Goal: Information Seeking & Learning: Find specific page/section

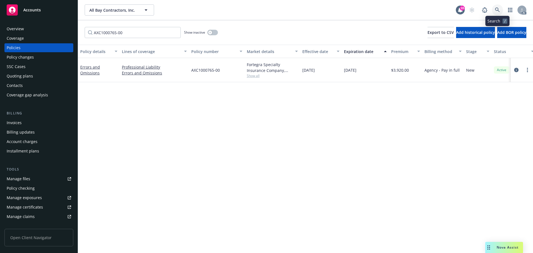
click at [499, 7] on link at bounding box center [497, 9] width 11 height 11
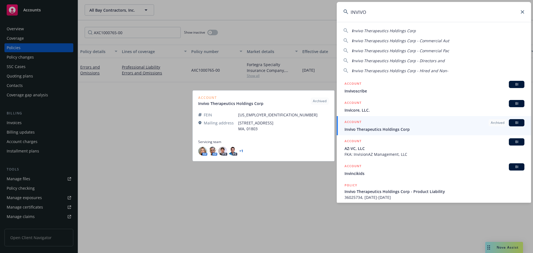
type input "INVIVO"
click at [403, 128] on span "Invivo Therapeutics Holdings Corp" at bounding box center [435, 129] width 180 height 6
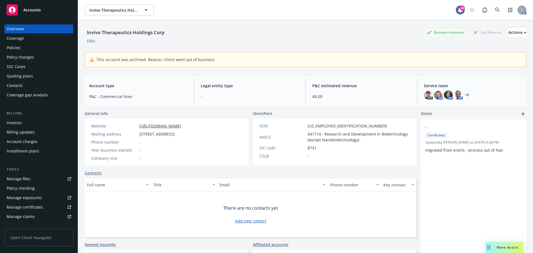
click at [29, 47] on div "Policies" at bounding box center [39, 47] width 64 height 9
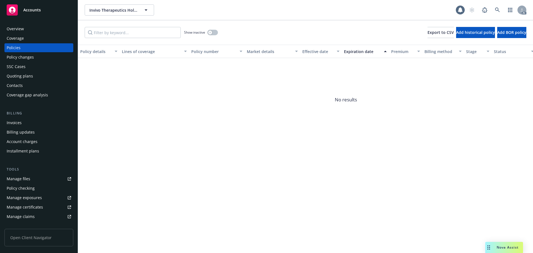
click at [27, 27] on div "Overview" at bounding box center [39, 28] width 64 height 9
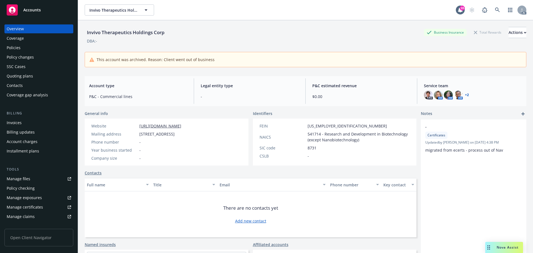
click at [30, 51] on div "Policies" at bounding box center [39, 47] width 64 height 9
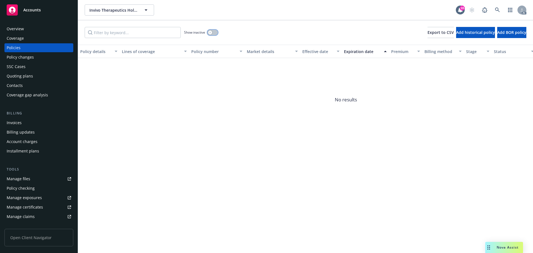
click at [213, 31] on button "button" at bounding box center [212, 33] width 11 height 6
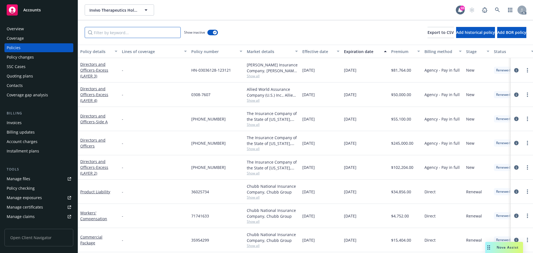
click at [143, 32] on input "Filter by keyword..." at bounding box center [133, 32] width 96 height 11
paste input "435552"
type input "435552"
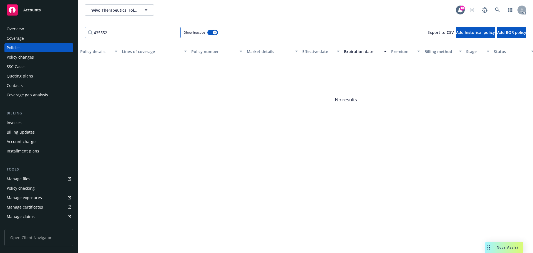
click at [175, 33] on input "435552" at bounding box center [133, 32] width 96 height 11
click at [148, 32] on input "Filter by keyword..." at bounding box center [133, 32] width 96 height 11
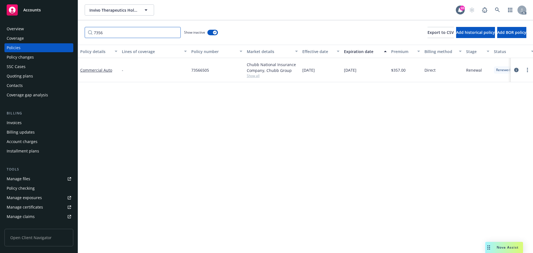
type input "7356"
click at [176, 31] on input "7356" at bounding box center [133, 32] width 96 height 11
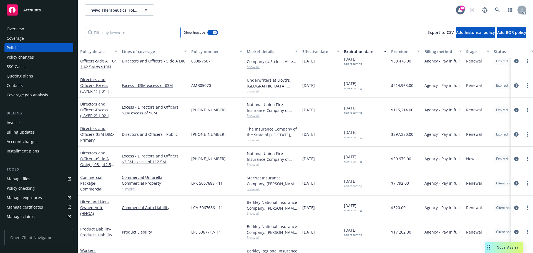
scroll to position [473, 0]
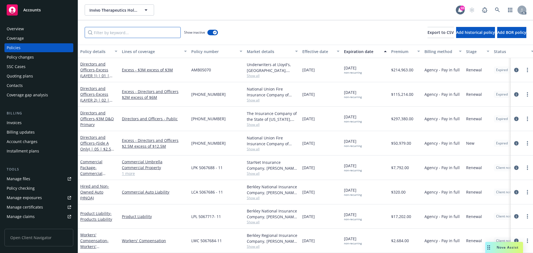
click at [153, 32] on input "Filter by keyword..." at bounding box center [133, 32] width 96 height 11
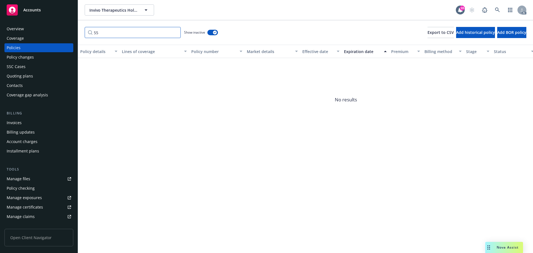
type input "5"
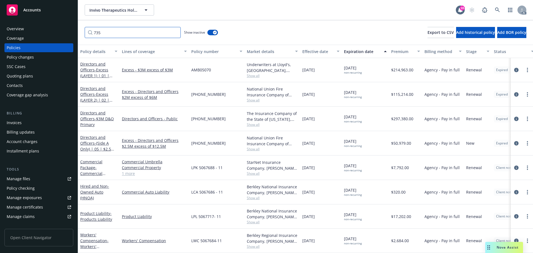
type input "7356"
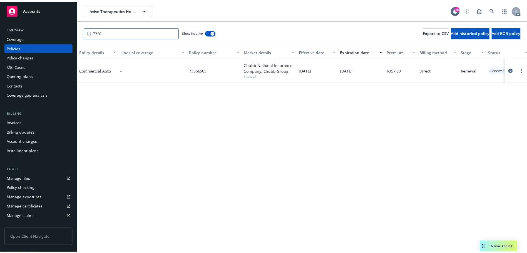
scroll to position [0, 0]
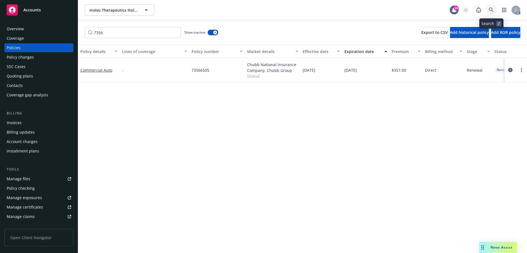
click at [486, 10] on link at bounding box center [490, 9] width 11 height 11
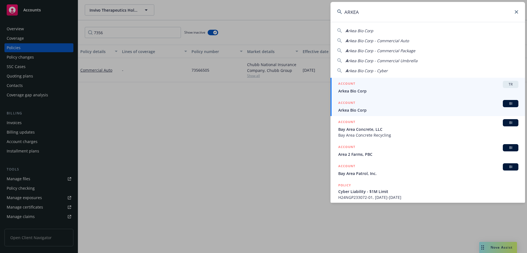
type input "ARKEA"
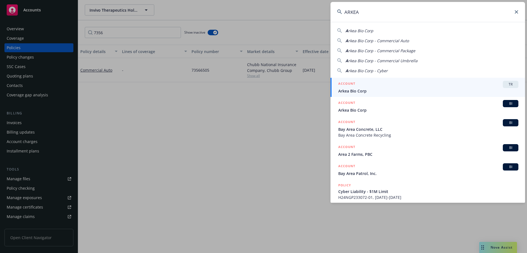
drag, startPoint x: 373, startPoint y: 106, endPoint x: 361, endPoint y: 90, distance: 19.4
click at [373, 106] on div "ACCOUNT BI" at bounding box center [428, 103] width 180 height 7
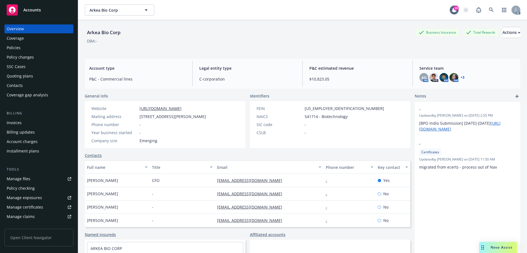
click at [26, 48] on div "Policies" at bounding box center [39, 47] width 64 height 9
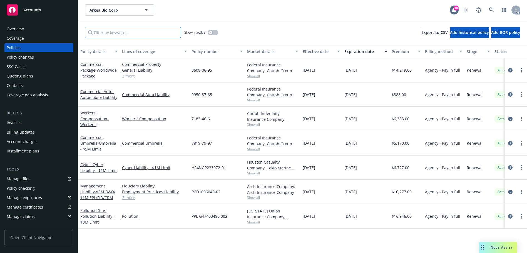
click at [145, 29] on input "Filter by keyword..." at bounding box center [133, 32] width 96 height 11
click at [489, 8] on icon at bounding box center [491, 9] width 5 height 5
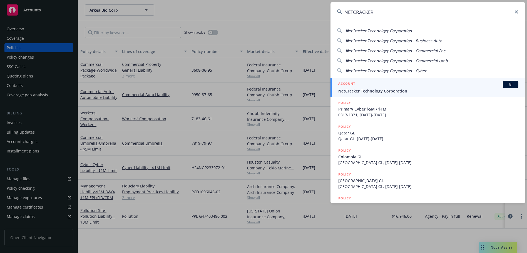
type input "NETCRACKER"
click at [377, 82] on div "ACCOUNT BI" at bounding box center [428, 84] width 180 height 7
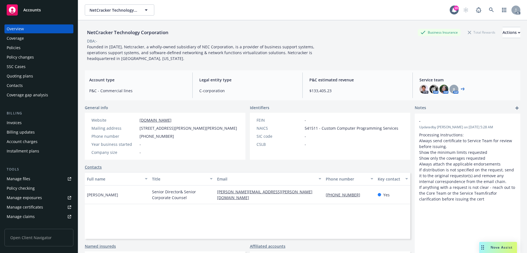
click at [42, 47] on div "Policies" at bounding box center [39, 47] width 64 height 9
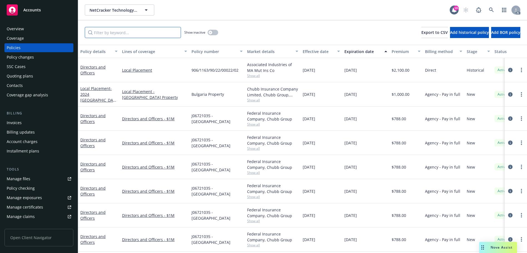
click at [150, 32] on input "Filter by keyword..." at bounding box center [133, 32] width 96 height 11
click at [130, 33] on input "Filter by keyword..." at bounding box center [133, 32] width 96 height 11
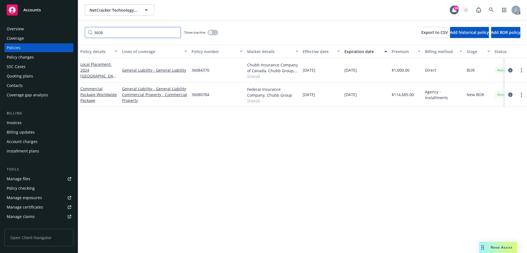
type input "3608"
click at [494, 9] on link at bounding box center [490, 9] width 11 height 11
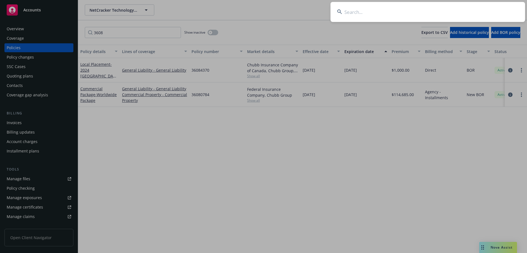
drag, startPoint x: 35, startPoint y: 60, endPoint x: 30, endPoint y: 56, distance: 6.1
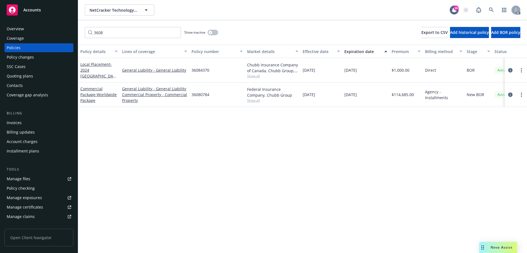
click at [30, 56] on div "Policy changes" at bounding box center [20, 57] width 27 height 9
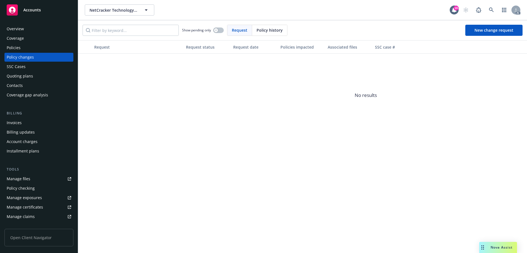
drag, startPoint x: 259, startPoint y: 27, endPoint x: 245, endPoint y: 30, distance: 14.2
click at [259, 27] on div "Policy history" at bounding box center [269, 30] width 35 height 11
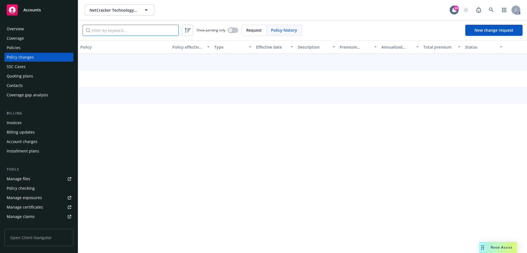
click at [143, 31] on input "Filter by keyword..." at bounding box center [130, 30] width 96 height 11
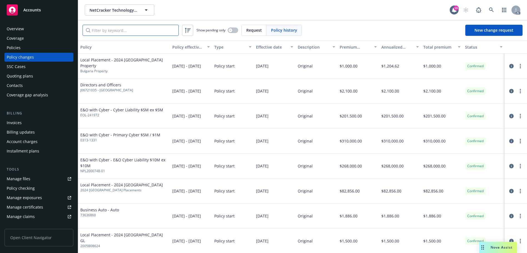
click at [149, 33] on input "Filter by keyword..." at bounding box center [130, 30] width 96 height 11
paste input "36080784"
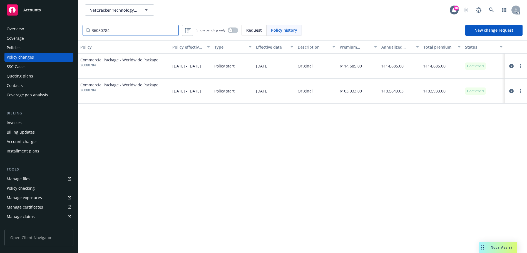
type input "36080784"
click at [39, 46] on div "Policies" at bounding box center [39, 47] width 64 height 9
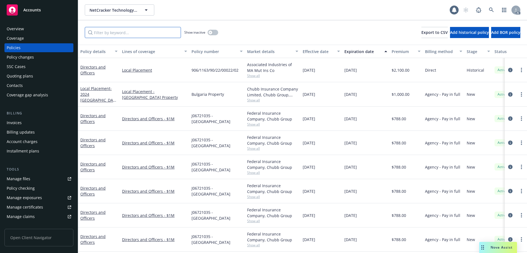
click at [126, 31] on input "Filter by keyword..." at bounding box center [133, 32] width 96 height 11
paste input "36080784"
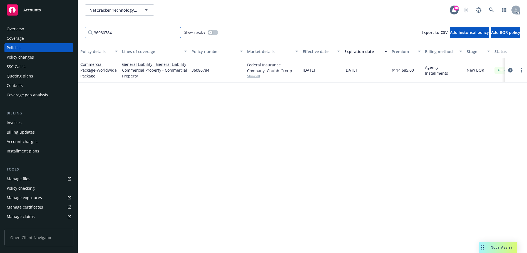
type input "36080784"
click at [30, 58] on div "Policy changes" at bounding box center [20, 57] width 27 height 9
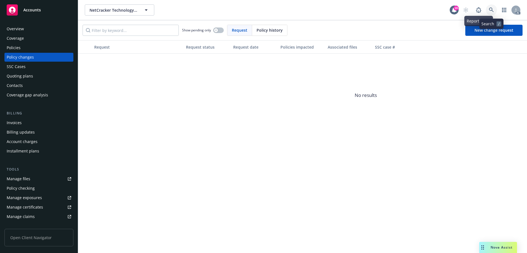
click at [492, 7] on link at bounding box center [490, 9] width 11 height 11
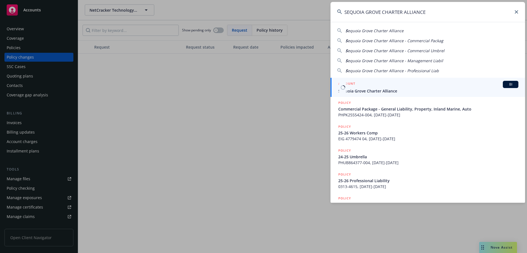
type input "SEQUOIA GROVE CHARTER ALLIANCE"
click at [391, 89] on span "Sequoia Grove Charter Alliance" at bounding box center [428, 91] width 180 height 6
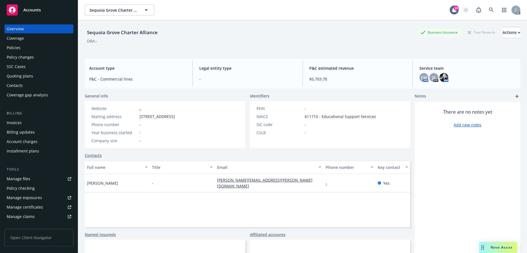
click at [26, 48] on div "Policies" at bounding box center [39, 47] width 64 height 9
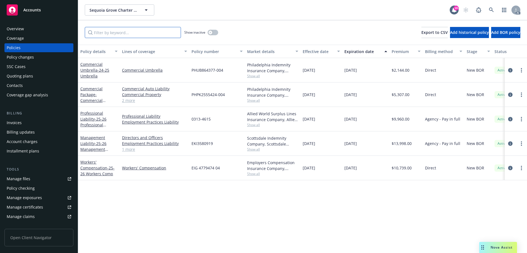
click at [124, 29] on input "Filter by keyword..." at bounding box center [133, 32] width 96 height 11
paste input "77947404"
type input "77947404"
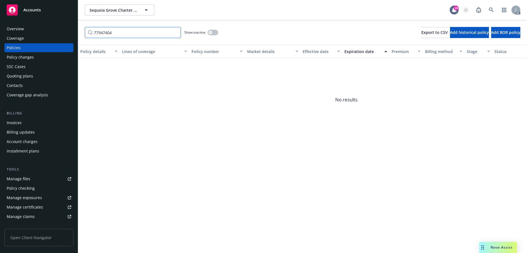
click at [175, 33] on input "77947404" at bounding box center [133, 32] width 96 height 11
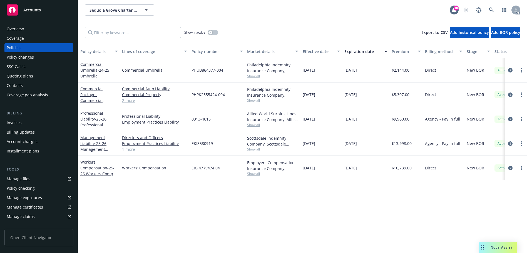
click at [208, 72] on span "PHUB864377-004" at bounding box center [207, 70] width 32 height 6
click at [215, 32] on button "button" at bounding box center [212, 33] width 11 height 6
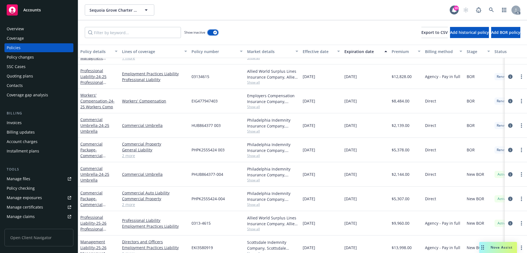
scroll to position [28, 0]
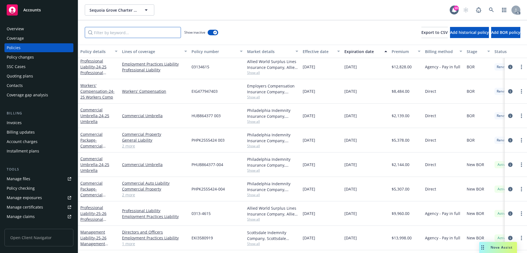
click at [155, 34] on input "Filter by keyword..." at bounding box center [133, 32] width 96 height 11
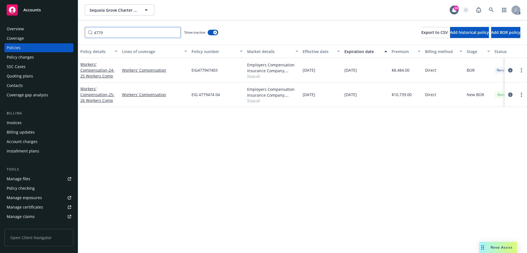
scroll to position [0, 0]
type input "47794"
click at [491, 11] on icon at bounding box center [491, 9] width 5 height 5
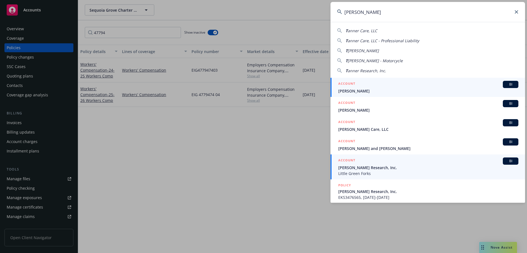
type input "[PERSON_NAME]"
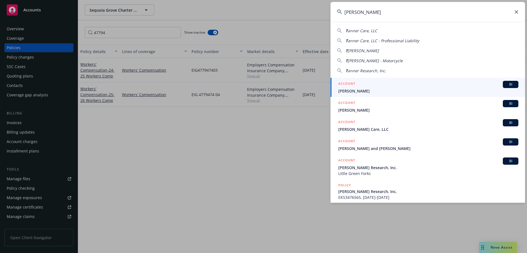
click at [390, 165] on span "[PERSON_NAME] Research, Inc." at bounding box center [428, 168] width 180 height 6
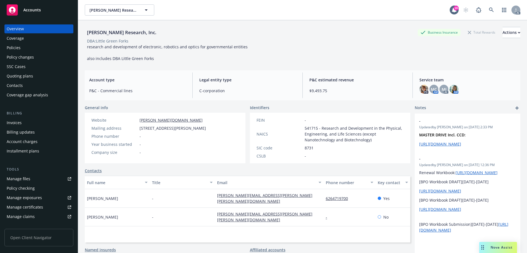
click at [18, 47] on div "Policies" at bounding box center [14, 47] width 14 height 9
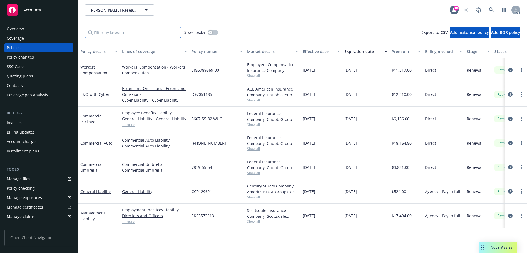
click at [148, 34] on input "Filter by keyword..." at bounding box center [133, 32] width 96 height 11
click at [159, 36] on input "Filter by keyword..." at bounding box center [133, 32] width 96 height 11
paste input "78966900"
type input "78966900"
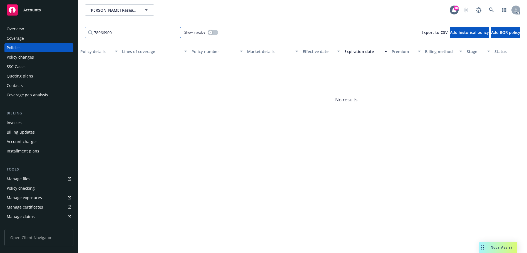
click at [174, 33] on input "78966900" at bounding box center [133, 32] width 96 height 11
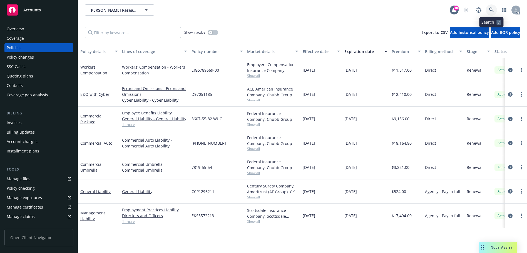
click at [491, 9] on icon at bounding box center [491, 9] width 5 height 5
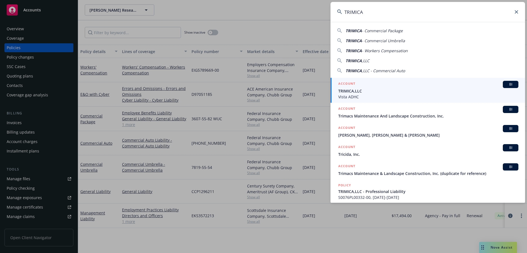
type input "TRIMICA"
click at [375, 92] on span "TRIMICA,LLC" at bounding box center [428, 91] width 180 height 6
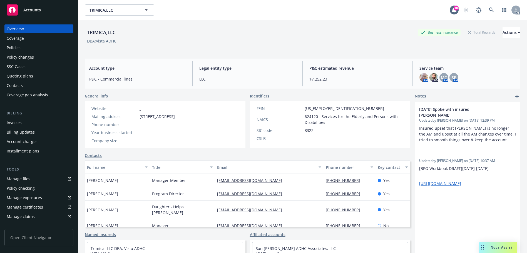
click at [102, 41] on div "DBA: Vista ADHC" at bounding box center [101, 41] width 29 height 6
drag, startPoint x: 112, startPoint y: 42, endPoint x: 97, endPoint y: 44, distance: 14.9
click at [97, 44] on div "TRIMICA,LLC Business Insurance Total Rewards Actions DBA: Vista ADHC" at bounding box center [302, 38] width 435 height 23
drag, startPoint x: 97, startPoint y: 41, endPoint x: 118, endPoint y: 44, distance: 21.3
click at [118, 44] on div "TRIMICA,LLC Business Insurance Total Rewards Actions DBA: Vista ADHC" at bounding box center [302, 38] width 435 height 23
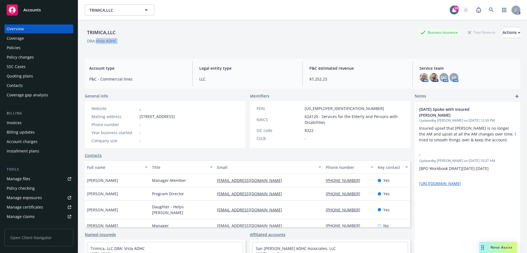
copy div "Vista ADHC"
click at [172, 52] on div "TRIMICA,LLC Business Insurance Total Rewards Actions DBA: Vista ADHC" at bounding box center [302, 37] width 435 height 34
click at [489, 9] on icon at bounding box center [491, 9] width 5 height 5
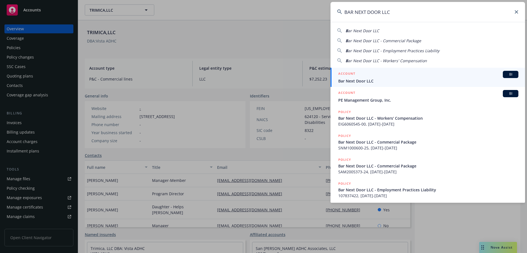
type input "BAR NEXT DOOR LLC"
click at [380, 73] on div "ACCOUNT BI" at bounding box center [428, 74] width 180 height 7
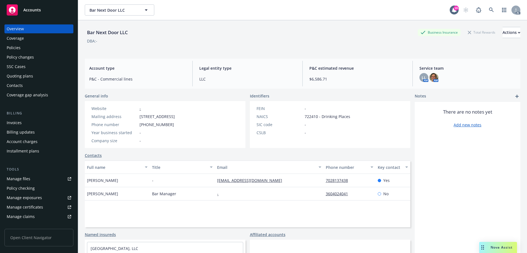
click at [36, 48] on div "Policies" at bounding box center [39, 47] width 64 height 9
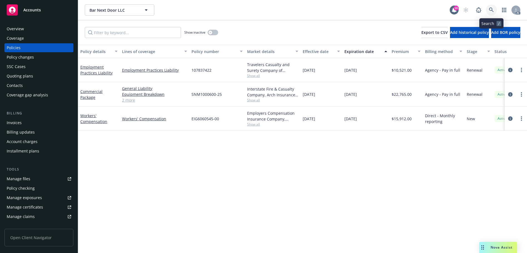
click at [490, 12] on icon at bounding box center [491, 9] width 5 height 5
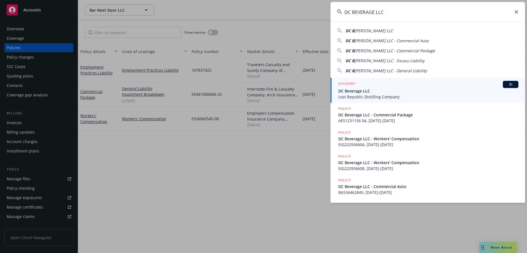
type input "DC BEVERAGE LLC"
click at [372, 87] on div "ACCOUNT BI" at bounding box center [428, 84] width 180 height 7
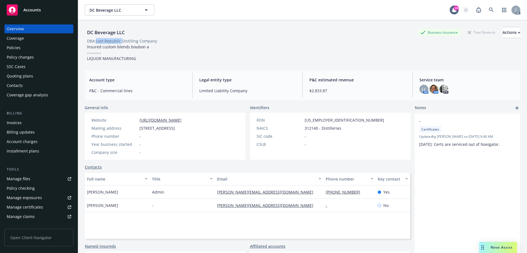
drag, startPoint x: 96, startPoint y: 41, endPoint x: 128, endPoint y: 39, distance: 32.2
click at [123, 41] on div "DBA: Lost Republic Distilling Company" at bounding box center [122, 41] width 70 height 6
click at [131, 39] on div "DBA: Lost Republic Distilling Company" at bounding box center [122, 41] width 70 height 6
copy div "Distilling"
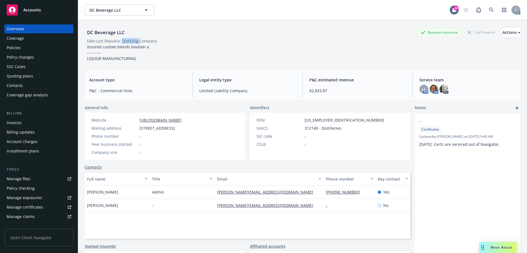
click at [31, 46] on div "Policies" at bounding box center [39, 47] width 64 height 9
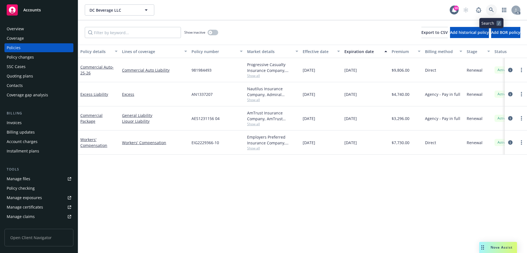
click at [490, 8] on icon at bounding box center [491, 9] width 5 height 5
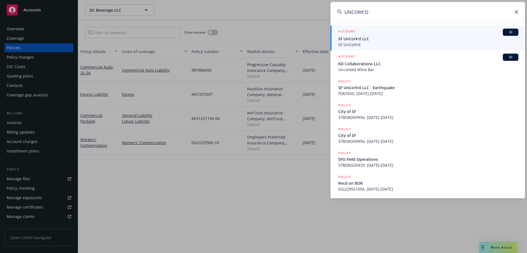
type input "UNCORK'D"
click at [377, 42] on span "SF UnCork'd" at bounding box center [428, 45] width 180 height 6
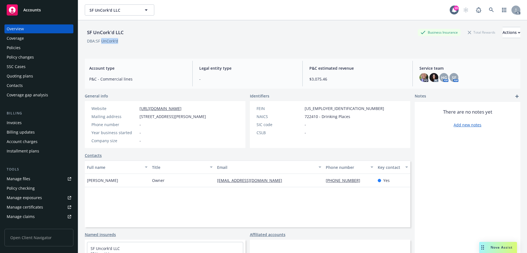
drag, startPoint x: 120, startPoint y: 42, endPoint x: 103, endPoint y: 43, distance: 17.0
click at [103, 43] on span "DBA: SF UnCork'd" at bounding box center [103, 41] width 36 height 6
copy div "UnCork'd"
click at [12, 49] on div "Policies" at bounding box center [14, 47] width 14 height 9
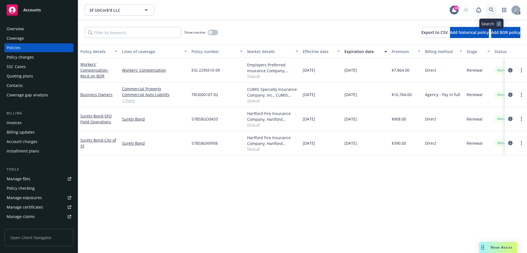
click at [493, 7] on link at bounding box center [490, 9] width 11 height 11
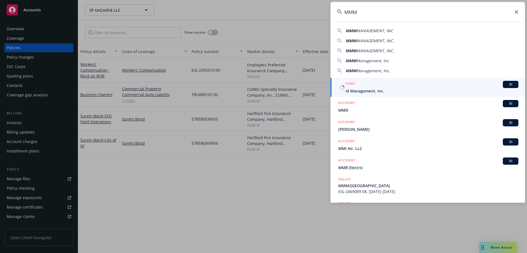
type input "MMM"
click at [377, 84] on div "ACCOUNT BI" at bounding box center [428, 84] width 180 height 7
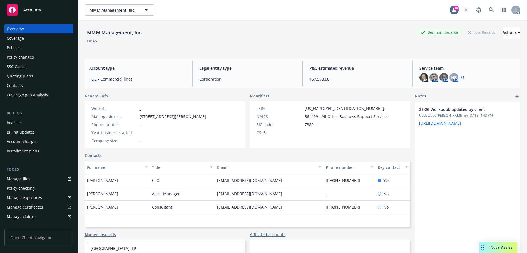
click at [44, 48] on div "Policies" at bounding box center [39, 47] width 64 height 9
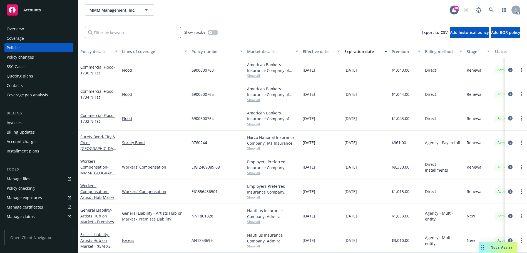
click at [140, 31] on input "Filter by keyword..." at bounding box center [133, 32] width 96 height 11
type input "4"
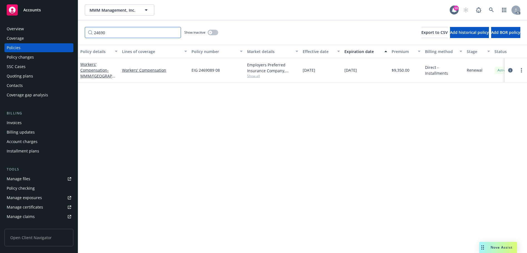
type input "24690"
click at [494, 9] on link at bounding box center [490, 9] width 11 height 11
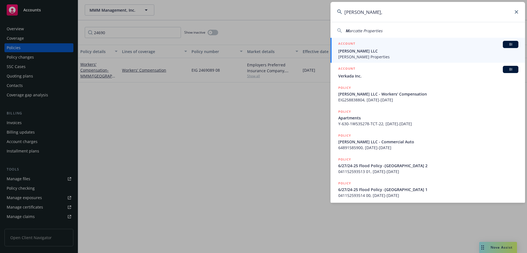
type input "[PERSON_NAME],"
click at [385, 51] on span "[PERSON_NAME] LLC" at bounding box center [428, 51] width 180 height 6
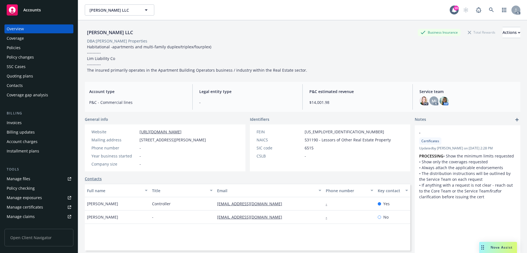
click at [107, 42] on div "DBA: [PERSON_NAME] Properties" at bounding box center [117, 41] width 60 height 6
copy div "[PERSON_NAME]"
click at [10, 47] on div "Policies" at bounding box center [14, 47] width 14 height 9
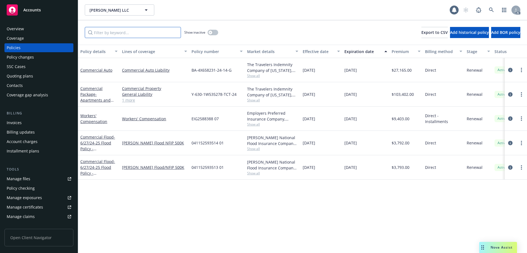
click at [131, 35] on input "Filter by keyword..." at bounding box center [133, 32] width 96 height 11
drag, startPoint x: 214, startPoint y: 32, endPoint x: 205, endPoint y: 32, distance: 8.6
click at [213, 32] on button "button" at bounding box center [212, 33] width 11 height 6
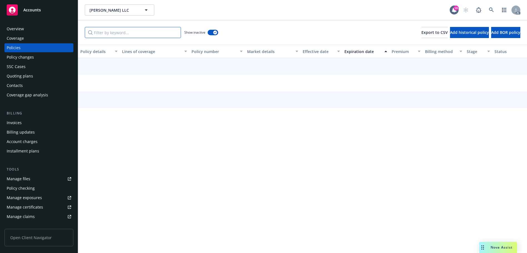
click at [147, 35] on input "Filter by keyword..." at bounding box center [133, 32] width 96 height 11
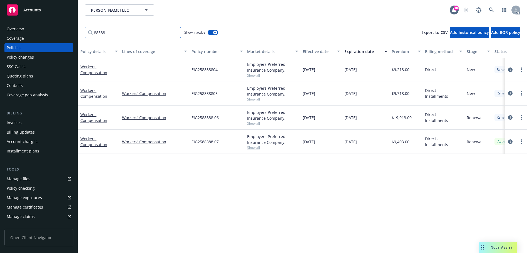
type input "88388"
click at [488, 9] on link at bounding box center [490, 9] width 11 height 11
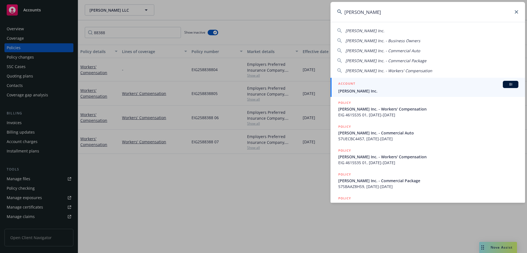
type input "[PERSON_NAME]"
drag, startPoint x: 384, startPoint y: 85, endPoint x: 380, endPoint y: 83, distance: 4.9
click at [384, 85] on div "ACCOUNT BI" at bounding box center [428, 84] width 180 height 7
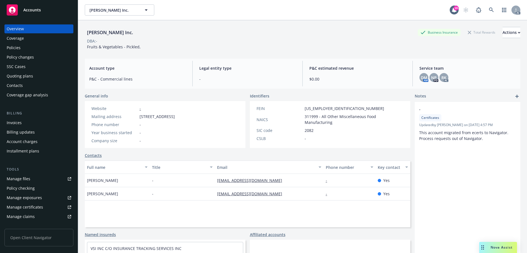
click at [38, 47] on div "Policies" at bounding box center [39, 47] width 64 height 9
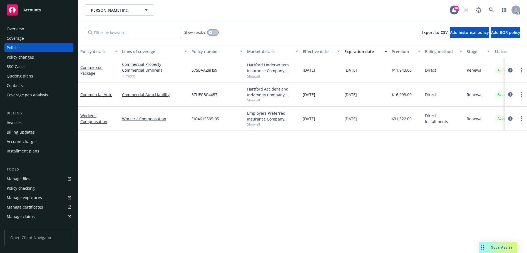
drag, startPoint x: 213, startPoint y: 30, endPoint x: 200, endPoint y: 32, distance: 13.6
click at [211, 31] on button "button" at bounding box center [212, 33] width 11 height 6
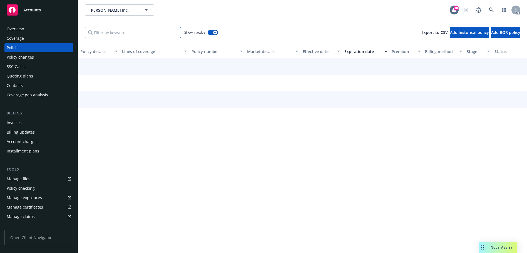
click at [149, 33] on input "Filter by keyword..." at bounding box center [133, 32] width 96 height 11
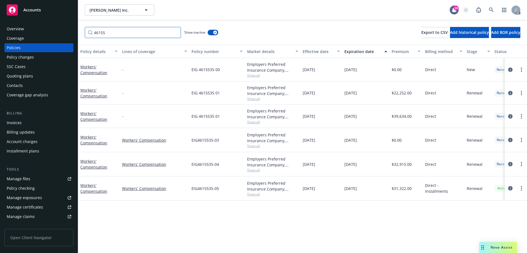
type input "46155"
click at [487, 7] on link at bounding box center [490, 9] width 11 height 11
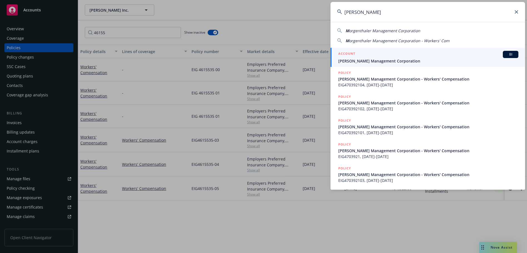
type input "[PERSON_NAME]"
click at [371, 58] on span "[PERSON_NAME] Management Corporation" at bounding box center [428, 61] width 180 height 6
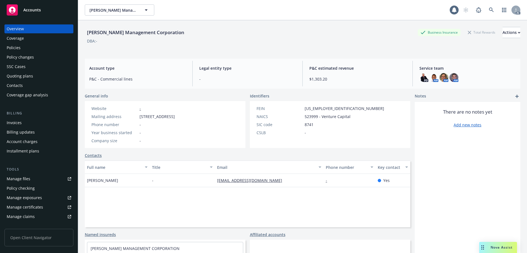
click at [16, 46] on div "Policies" at bounding box center [14, 47] width 14 height 9
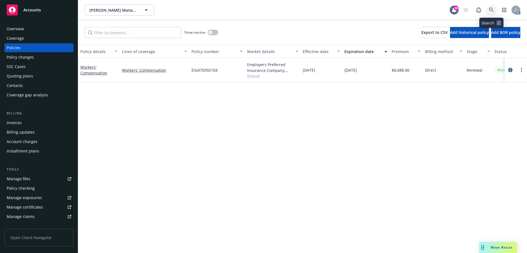
click at [492, 10] on icon at bounding box center [491, 9] width 5 height 5
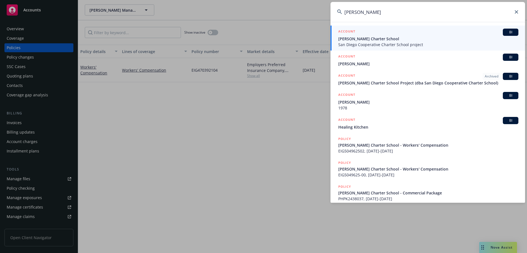
type input "[PERSON_NAME]"
click at [381, 43] on span "San Diego Cooperative Charter School project" at bounding box center [428, 45] width 180 height 6
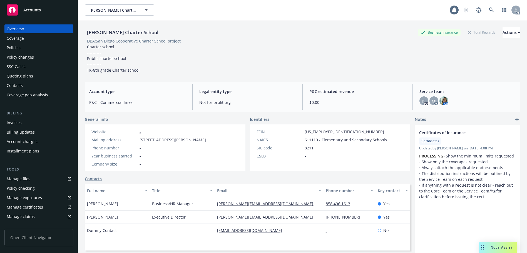
click at [20, 48] on div "Policies" at bounding box center [14, 47] width 14 height 9
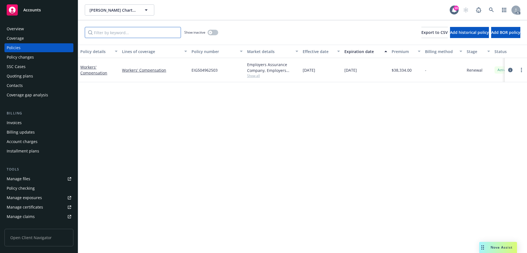
click at [123, 33] on input "Filter by keyword..." at bounding box center [133, 32] width 96 height 11
type input "504962"
click at [217, 34] on button "button" at bounding box center [212, 33] width 11 height 6
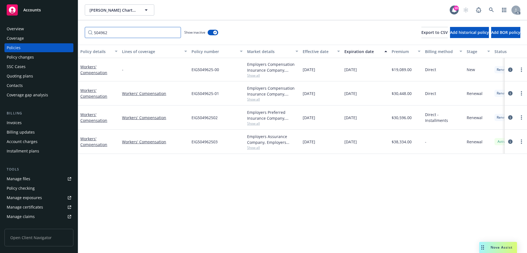
click at [128, 32] on input "504962" at bounding box center [133, 32] width 96 height 11
click at [487, 6] on span at bounding box center [490, 9] width 11 height 11
click at [494, 9] on link at bounding box center [490, 9] width 11 height 11
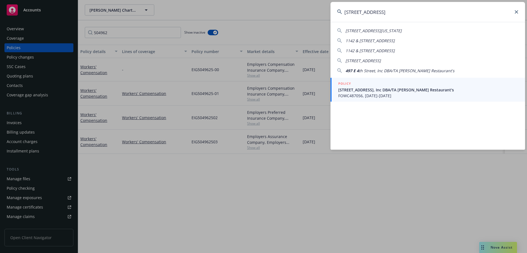
type input "[STREET_ADDRESS]"
drag, startPoint x: 398, startPoint y: 85, endPoint x: 395, endPoint y: 85, distance: 3.3
click at [398, 85] on div "POLICY" at bounding box center [428, 84] width 180 height 6
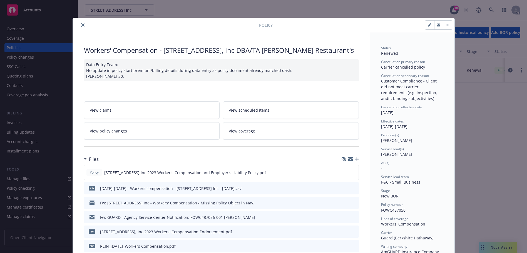
click at [81, 23] on icon "close" at bounding box center [82, 24] width 3 height 3
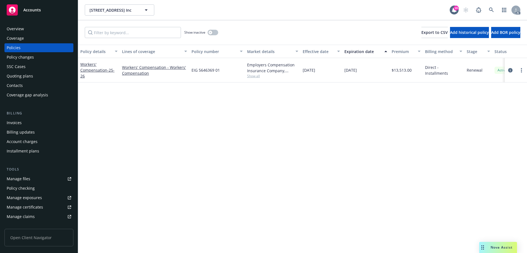
click at [30, 27] on div "Overview" at bounding box center [39, 28] width 64 height 9
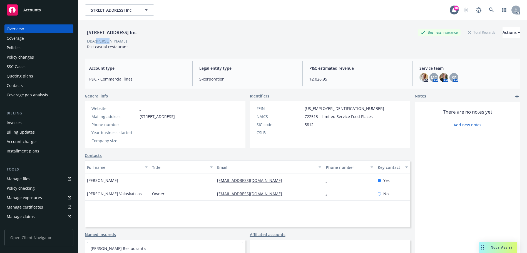
drag, startPoint x: 108, startPoint y: 41, endPoint x: 97, endPoint y: 42, distance: 10.3
click at [97, 42] on span "DBA: [PERSON_NAME]" at bounding box center [107, 41] width 44 height 6
copy div "[PERSON_NAME]"
click at [17, 48] on div "Policies" at bounding box center [14, 47] width 14 height 9
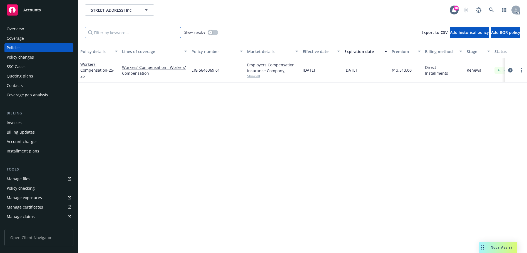
click at [154, 34] on input "Filter by keyword..." at bounding box center [133, 32] width 96 height 11
click at [492, 10] on icon at bounding box center [491, 9] width 5 height 5
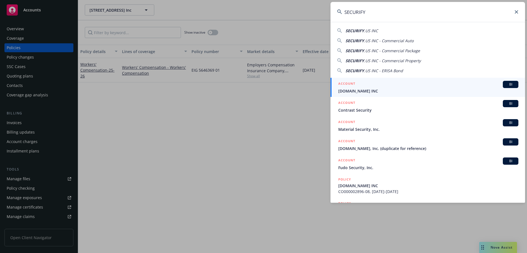
type input "SECURIFY"
click at [381, 90] on span "[DOMAIN_NAME] INC" at bounding box center [428, 91] width 180 height 6
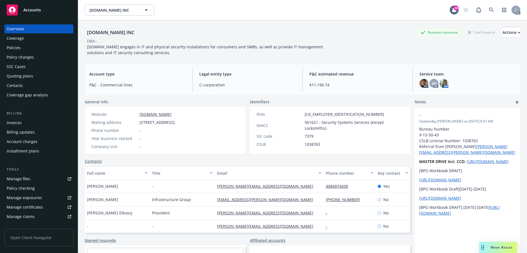
click at [43, 51] on div "Policies" at bounding box center [39, 47] width 64 height 9
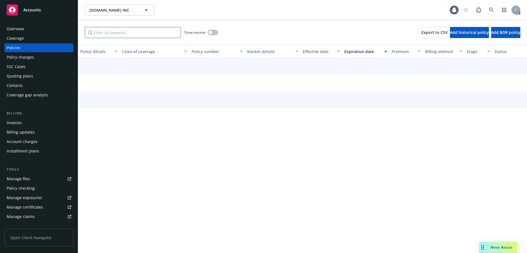
click at [116, 34] on input "Filter by keyword..." at bounding box center [133, 32] width 96 height 11
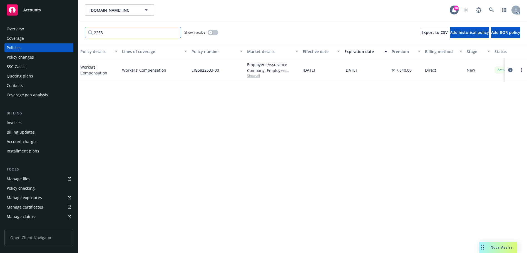
type input "2253"
click at [487, 7] on link at bounding box center [490, 9] width 11 height 11
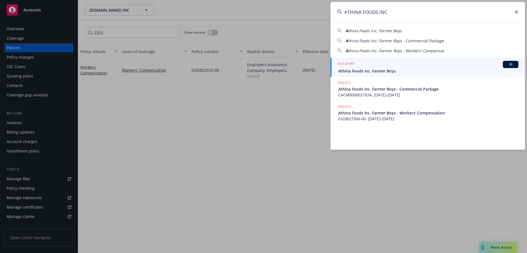
type input "ATHINA FOODS INC"
click at [374, 62] on div "ACCOUNT BI" at bounding box center [428, 64] width 180 height 7
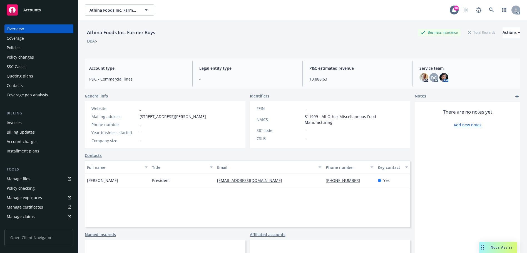
click at [44, 46] on div "Policies" at bounding box center [39, 47] width 64 height 9
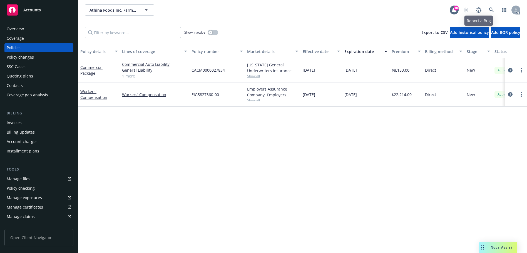
click at [489, 4] on div "Athina Foods Inc. Farmer Boys Athina Foods Inc. Farmer Boys 18 AC" at bounding box center [302, 10] width 449 height 20
click at [489, 6] on link at bounding box center [490, 9] width 11 height 11
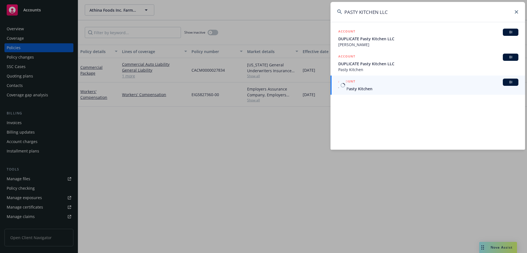
type input "PASTY KITCHEN LLC"
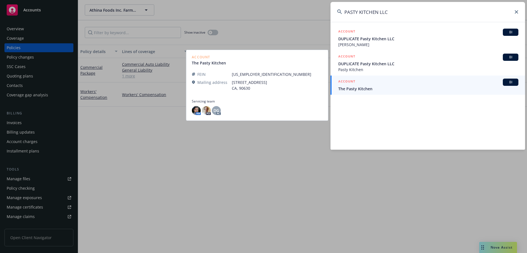
click at [380, 82] on div "ACCOUNT BI" at bounding box center [428, 82] width 180 height 7
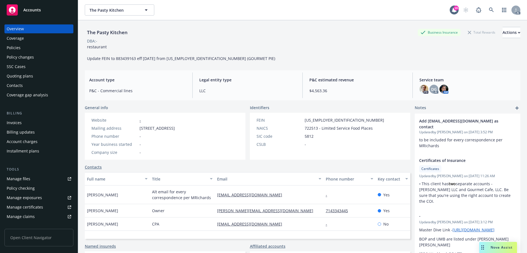
click at [26, 47] on div "Policies" at bounding box center [39, 47] width 64 height 9
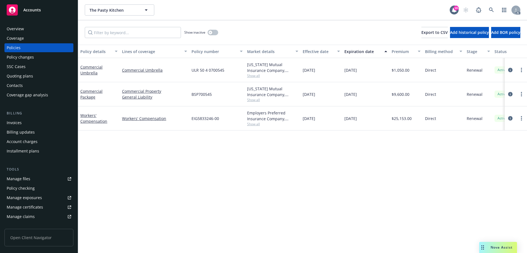
click at [24, 27] on div "Overview" at bounding box center [39, 28] width 64 height 9
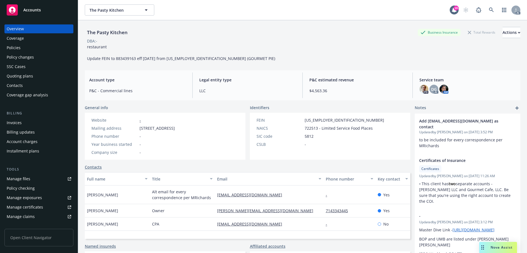
click at [26, 45] on div "Policies" at bounding box center [39, 47] width 64 height 9
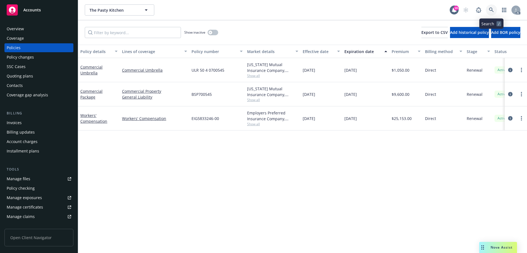
click at [491, 11] on icon at bounding box center [491, 9] width 5 height 5
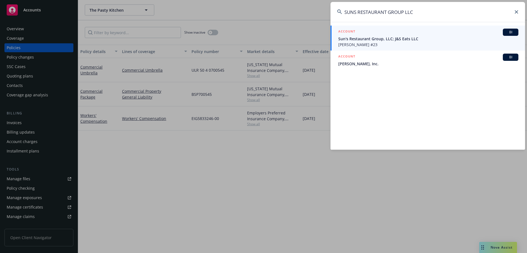
click at [370, 40] on span "Sun's Restaurant Group, LLC; J&S Eats LLC" at bounding box center [428, 39] width 180 height 6
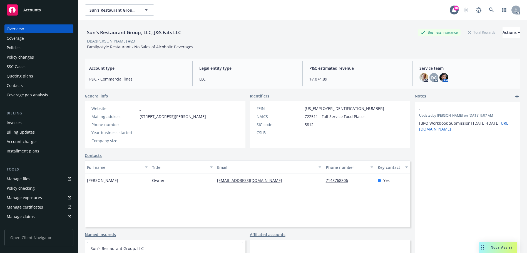
drag, startPoint x: 132, startPoint y: 40, endPoint x: 96, endPoint y: 42, distance: 35.9
click at [96, 42] on div "DBA: [PERSON_NAME] #23" at bounding box center [111, 41] width 48 height 6
copy div "[PERSON_NAME] #23"
drag, startPoint x: 140, startPoint y: 32, endPoint x: 88, endPoint y: 34, distance: 52.2
click at [88, 34] on div "Sun's Restaurant Group, LLC; J&S Eats LLC" at bounding box center [134, 32] width 99 height 7
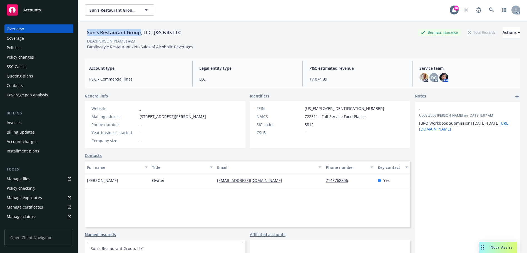
copy div "Sun's Restaurant Group"
click at [45, 48] on div "Policies" at bounding box center [39, 47] width 64 height 9
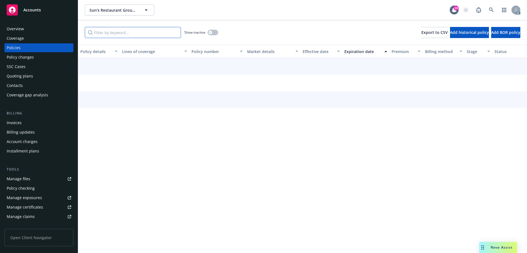
click at [120, 33] on input "Filter by keyword..." at bounding box center [133, 32] width 96 height 11
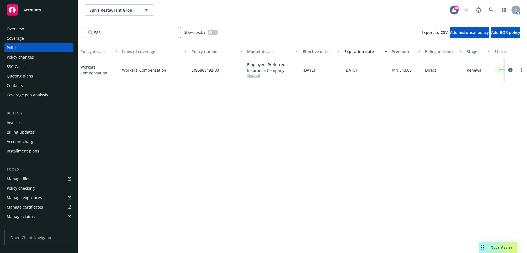
type input "586"
click at [490, 10] on icon at bounding box center [491, 9] width 5 height 5
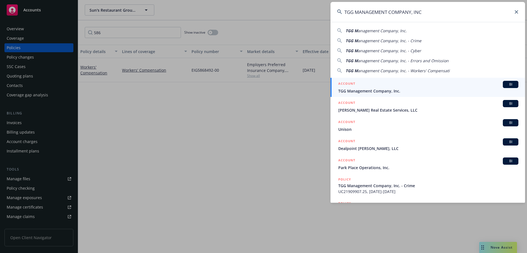
type input "TGG MANAGEMENT COMPANY, INC"
click at [398, 84] on div "ACCOUNT BI" at bounding box center [428, 84] width 180 height 7
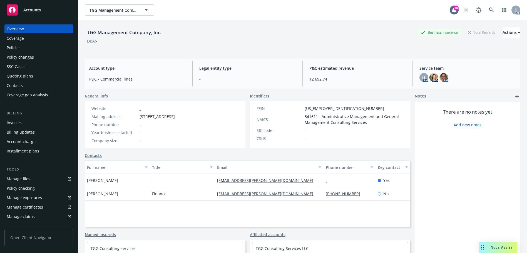
click at [26, 47] on div "Policies" at bounding box center [39, 47] width 64 height 9
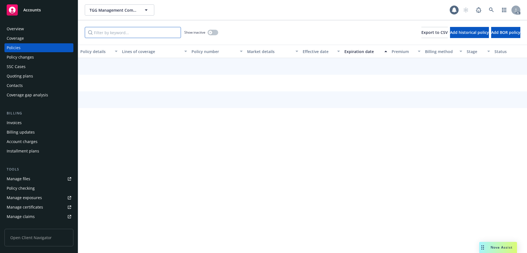
click at [131, 31] on input "Filter by keyword..." at bounding box center [133, 32] width 96 height 11
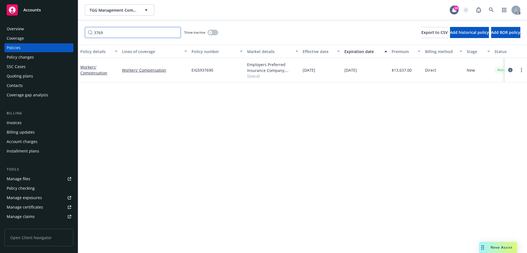
type input "3769"
click at [114, 31] on input "3769" at bounding box center [133, 32] width 96 height 11
click at [490, 9] on icon at bounding box center [491, 9] width 5 height 5
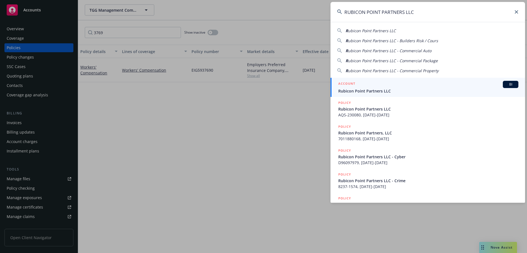
type input "RUBICON POINT PARTNERS LLC"
click at [386, 87] on div "ACCOUNT BI" at bounding box center [428, 84] width 180 height 7
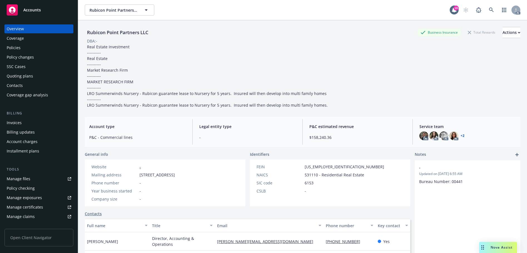
click at [42, 46] on div "Policies" at bounding box center [39, 47] width 64 height 9
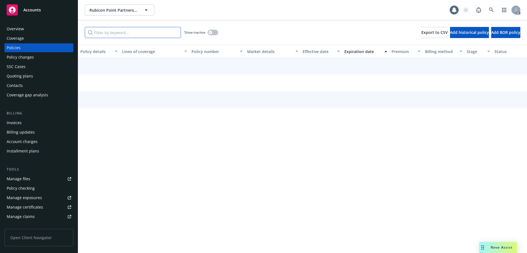
click at [114, 31] on input "Filter by keyword..." at bounding box center [133, 32] width 96 height 11
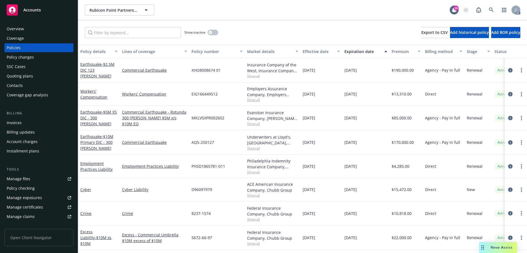
click at [216, 36] on div "Show inactive" at bounding box center [201, 32] width 34 height 11
click at [213, 33] on button "button" at bounding box center [212, 33] width 11 height 6
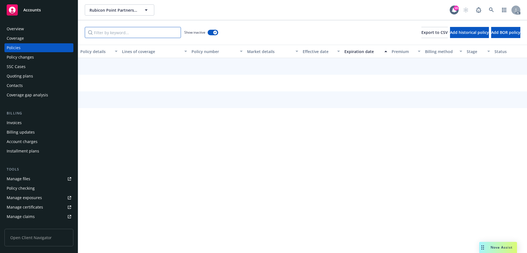
click at [152, 33] on input "Filter by keyword..." at bounding box center [133, 32] width 96 height 11
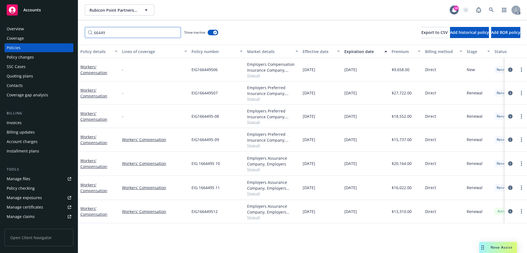
type input "66449"
click at [487, 7] on link at bounding box center [490, 9] width 11 height 11
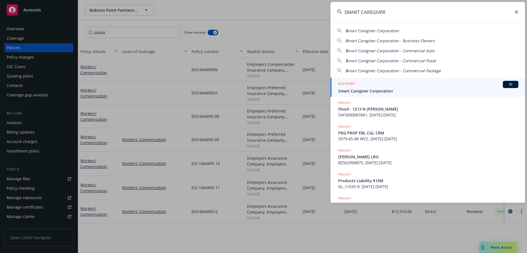
type input "SMART CAREGIVER"
click at [371, 85] on div "ACCOUNT BI" at bounding box center [428, 84] width 180 height 7
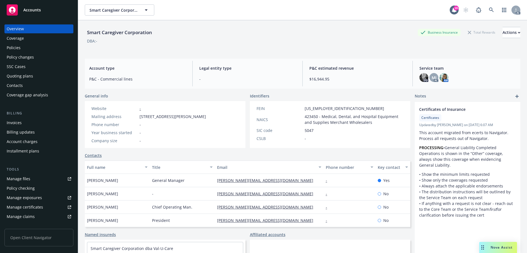
click at [24, 45] on div "Policies" at bounding box center [39, 47] width 64 height 9
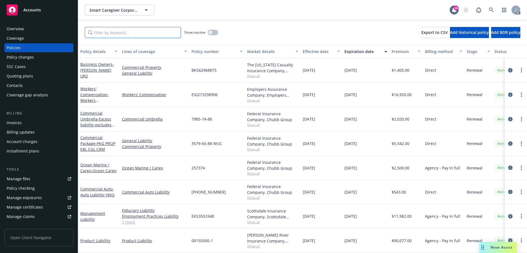
click at [139, 34] on input "Filter by keyword..." at bounding box center [133, 32] width 96 height 11
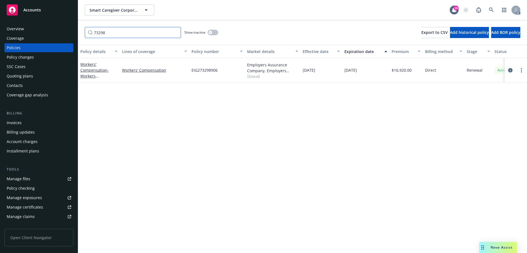
type input "73298"
click at [492, 15] on link at bounding box center [490, 9] width 11 height 11
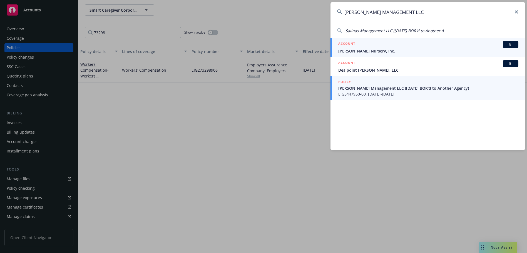
type input "[PERSON_NAME] MANAGEMENT LLC"
click at [404, 90] on span "[PERSON_NAME] Management LLC ([DATE] BOR'd to Another Agency)" at bounding box center [428, 88] width 180 height 6
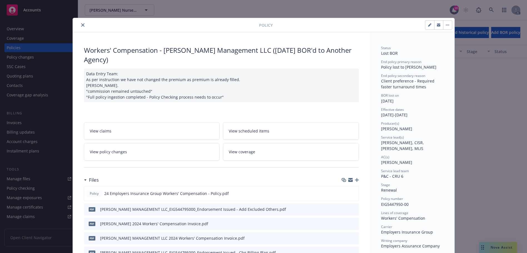
click at [81, 26] on icon "close" at bounding box center [82, 24] width 3 height 3
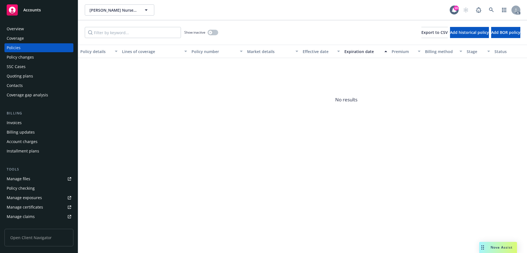
click at [42, 29] on div "Overview" at bounding box center [39, 28] width 64 height 9
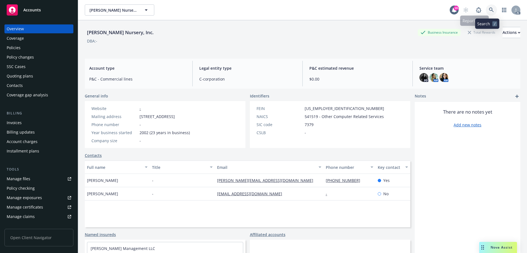
click at [489, 8] on icon at bounding box center [491, 9] width 5 height 5
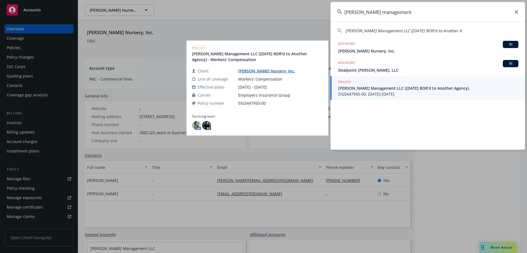
type input "[PERSON_NAME] management"
click at [409, 94] on span "EIG5447950-00, [DATE]-[DATE]" at bounding box center [428, 94] width 180 height 6
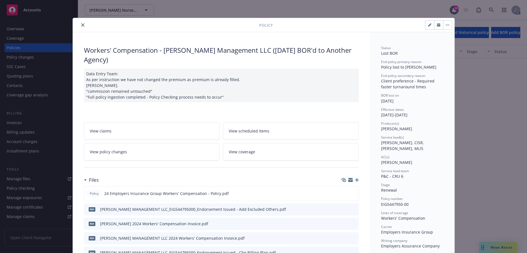
scroll to position [17, 0]
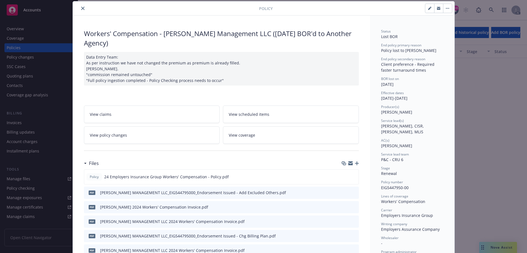
click at [79, 6] on button "close" at bounding box center [82, 8] width 7 height 7
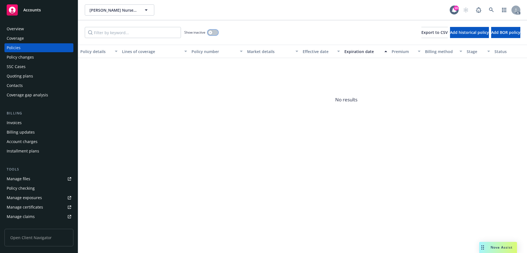
click at [212, 34] on button "button" at bounding box center [212, 33] width 11 height 6
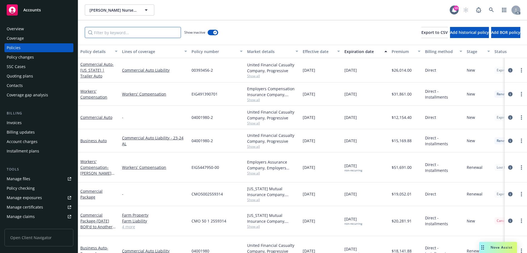
click at [116, 35] on input "Filter by keyword..." at bounding box center [133, 32] width 96 height 11
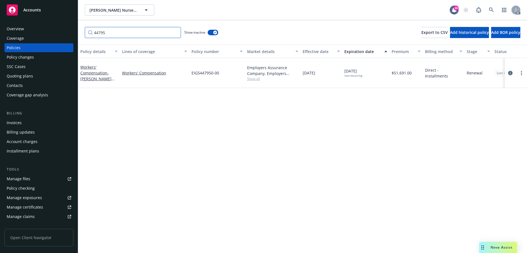
type input "44795"
click at [494, 11] on link at bounding box center [490, 9] width 11 height 11
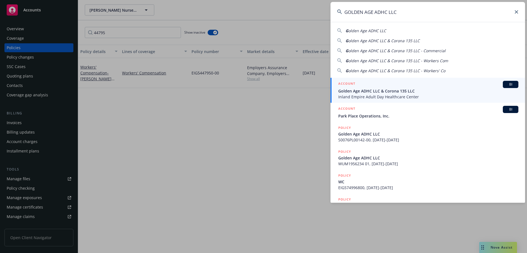
type input "GOLDEN AGE ADHC LLC"
click at [381, 83] on div "ACCOUNT BI" at bounding box center [428, 84] width 180 height 7
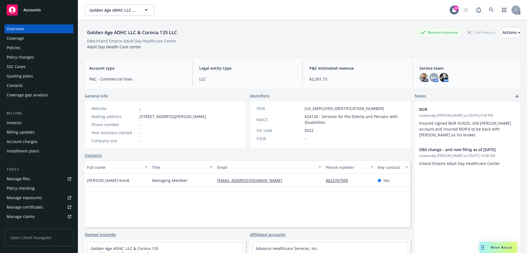
click at [25, 47] on div "Policies" at bounding box center [39, 47] width 64 height 9
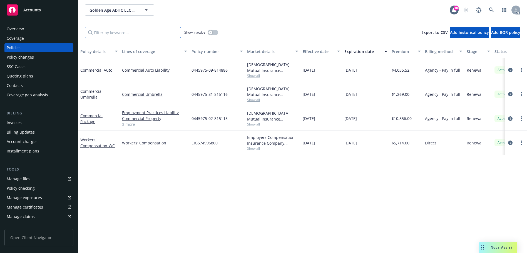
click at [115, 32] on input "Filter by keyword..." at bounding box center [133, 32] width 96 height 11
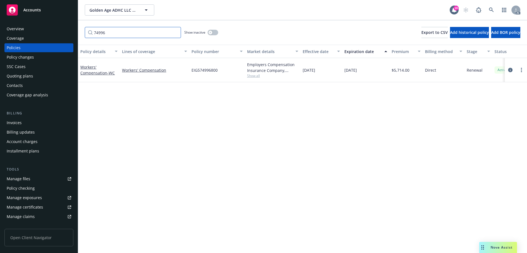
type input "74996"
click at [491, 7] on icon at bounding box center [491, 9] width 5 height 5
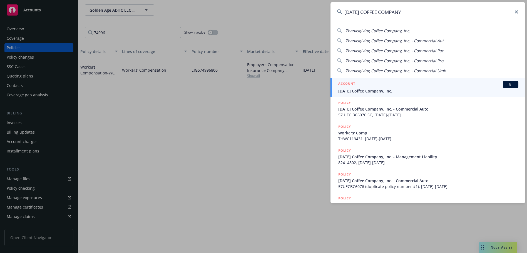
type input "[DATE] COFFEE COMPANY"
drag, startPoint x: 393, startPoint y: 87, endPoint x: 382, endPoint y: 73, distance: 17.1
click at [393, 87] on div "ACCOUNT BI" at bounding box center [428, 84] width 180 height 7
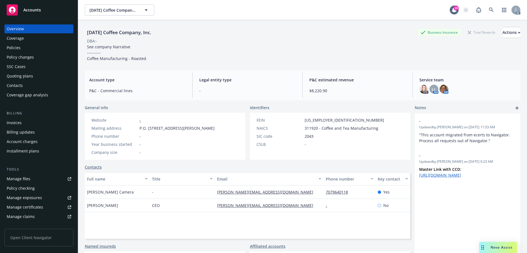
click at [42, 49] on div "Policies" at bounding box center [39, 47] width 64 height 9
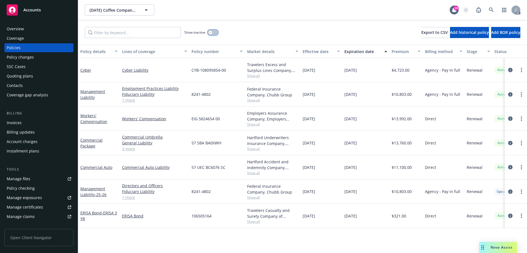
drag, startPoint x: 212, startPoint y: 33, endPoint x: 162, endPoint y: 34, distance: 50.3
click at [212, 33] on div "button" at bounding box center [210, 33] width 4 height 4
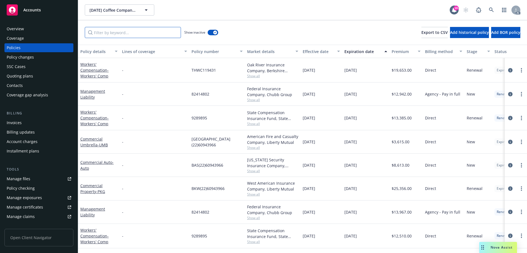
click at [145, 35] on input "Filter by keyword..." at bounding box center [133, 32] width 96 height 11
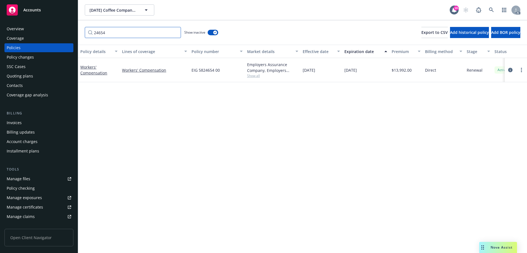
type input "24654"
click at [491, 6] on link at bounding box center [490, 9] width 11 height 11
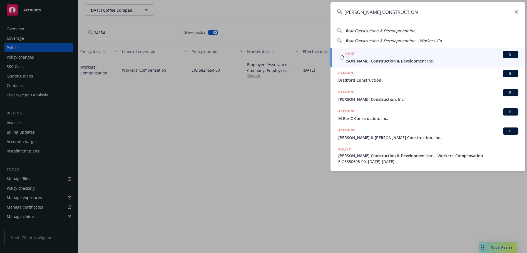
type input "[PERSON_NAME] CONSTRUCTION"
click at [382, 60] on span "[PERSON_NAME] Construction & Development Inc." at bounding box center [428, 61] width 180 height 6
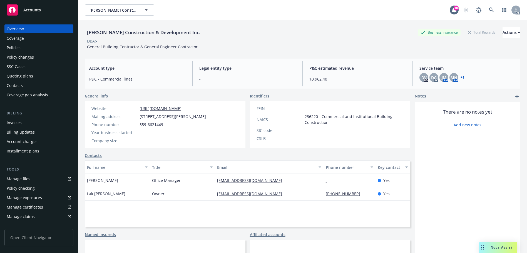
click at [27, 52] on div "Overview Coverage Policies Policy changes SSC Cases Quoting plans Contacts Cove…" at bounding box center [38, 61] width 69 height 75
click at [27, 49] on div "Policies" at bounding box center [39, 47] width 64 height 9
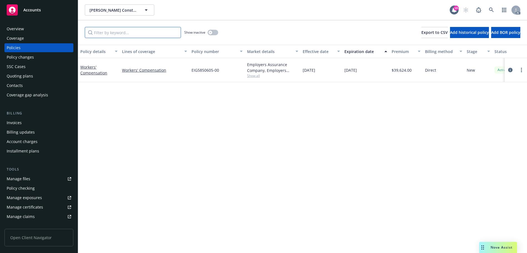
click at [150, 31] on input "Filter by keyword..." at bounding box center [133, 32] width 96 height 11
click at [490, 9] on icon at bounding box center [491, 9] width 5 height 5
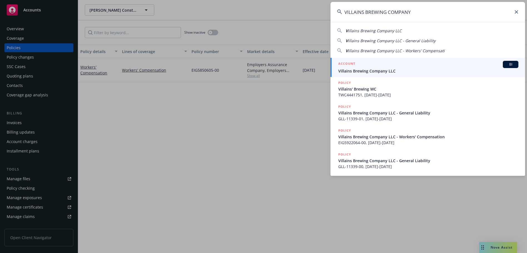
type input "VILLAINS BREWING COMPANY"
click at [403, 67] on div "ACCOUNT BI" at bounding box center [428, 64] width 180 height 7
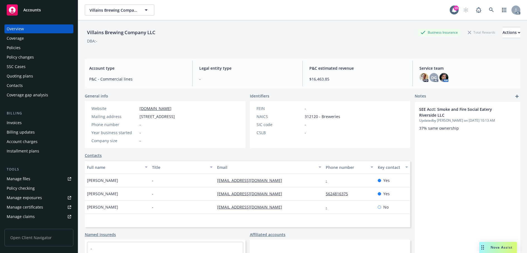
click at [24, 46] on div "Policies" at bounding box center [39, 47] width 64 height 9
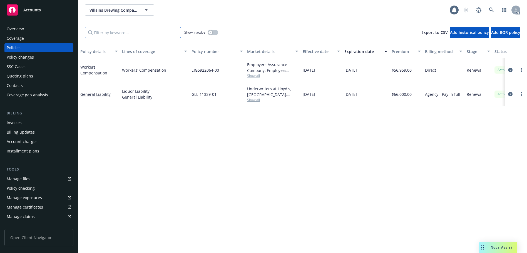
click at [117, 32] on input "Filter by keyword..." at bounding box center [133, 32] width 96 height 11
click at [489, 8] on icon at bounding box center [491, 9] width 5 height 5
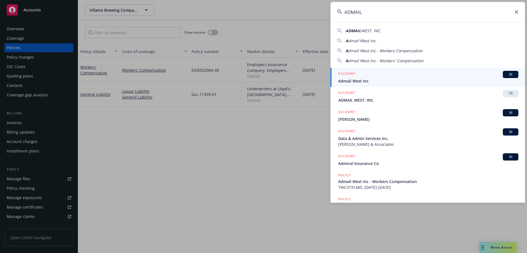
type input "ADMAIL"
click at [375, 75] on div "ACCOUNT BI" at bounding box center [428, 74] width 180 height 7
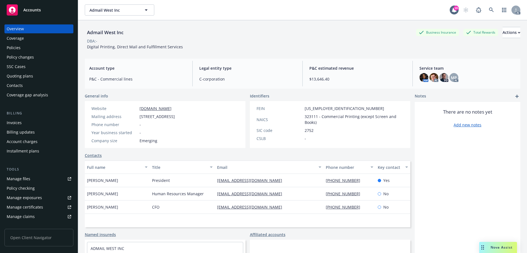
click at [30, 49] on div "Policies" at bounding box center [39, 47] width 64 height 9
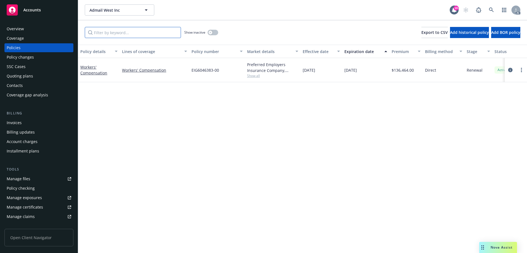
click at [146, 28] on input "Filter by keyword..." at bounding box center [133, 32] width 96 height 11
